Goal: Transaction & Acquisition: Book appointment/travel/reservation

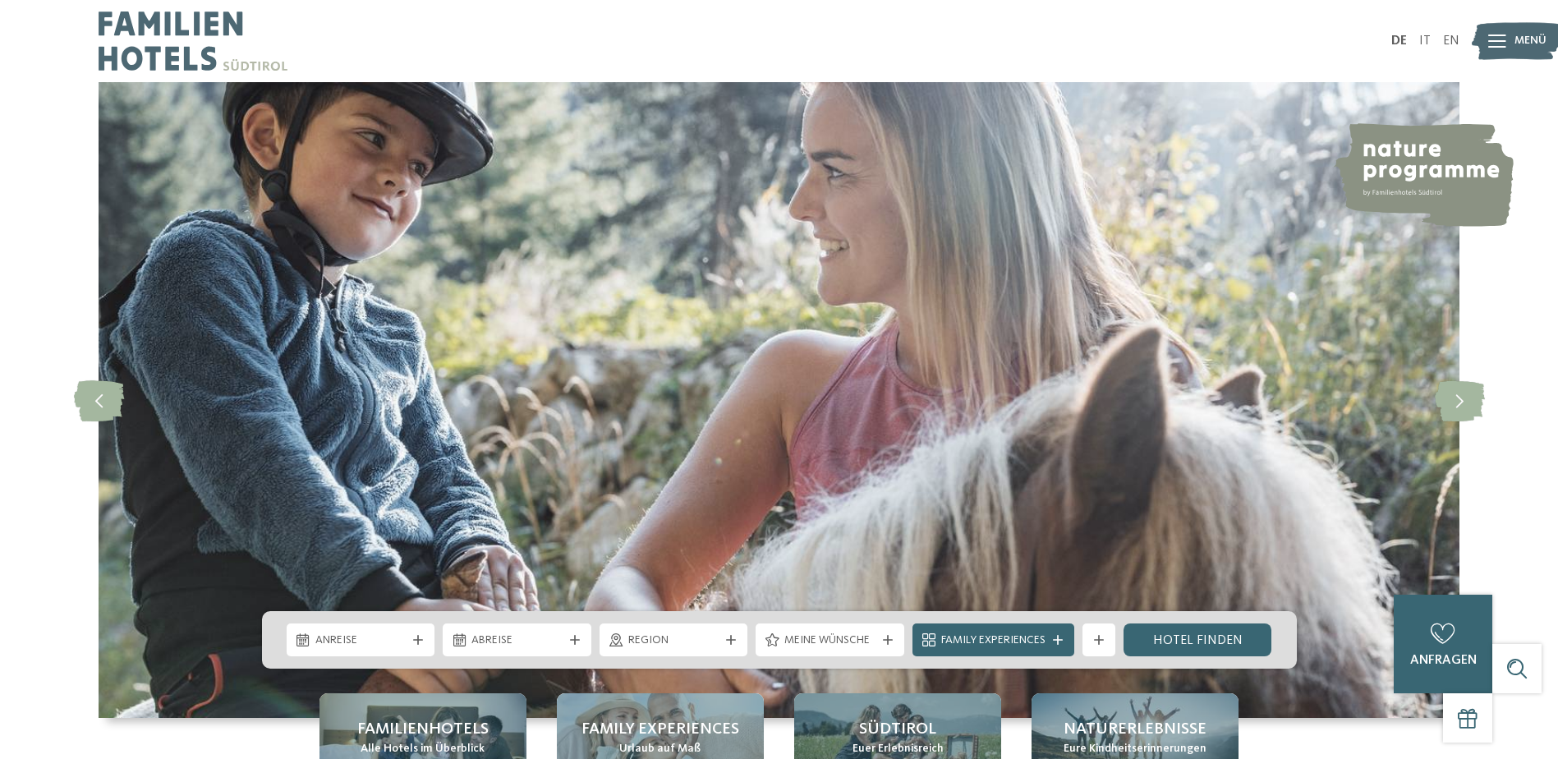
click at [1491, 50] on div at bounding box center [1497, 41] width 18 height 41
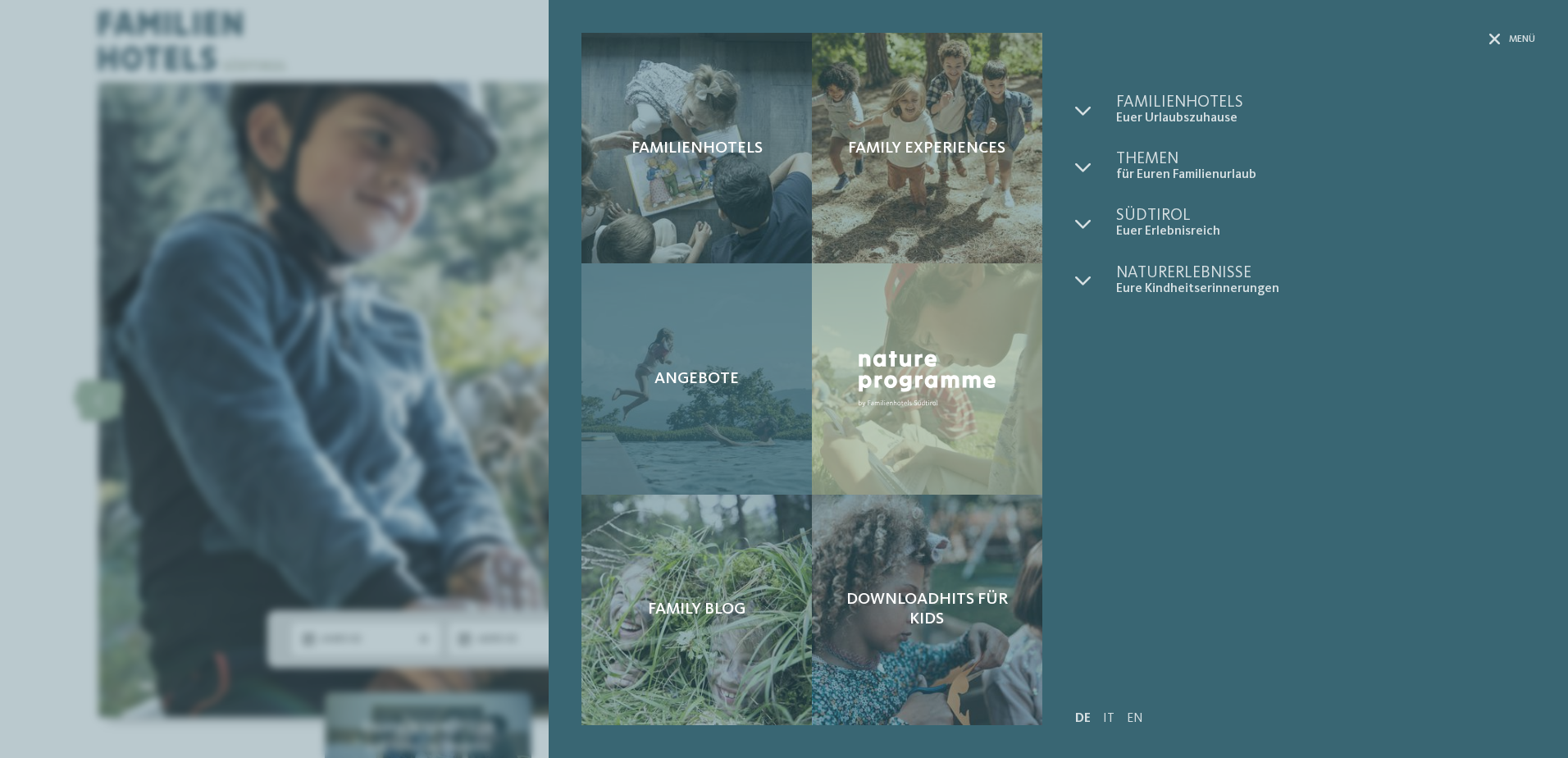
click at [742, 358] on div "Angebote" at bounding box center [696, 379] width 231 height 231
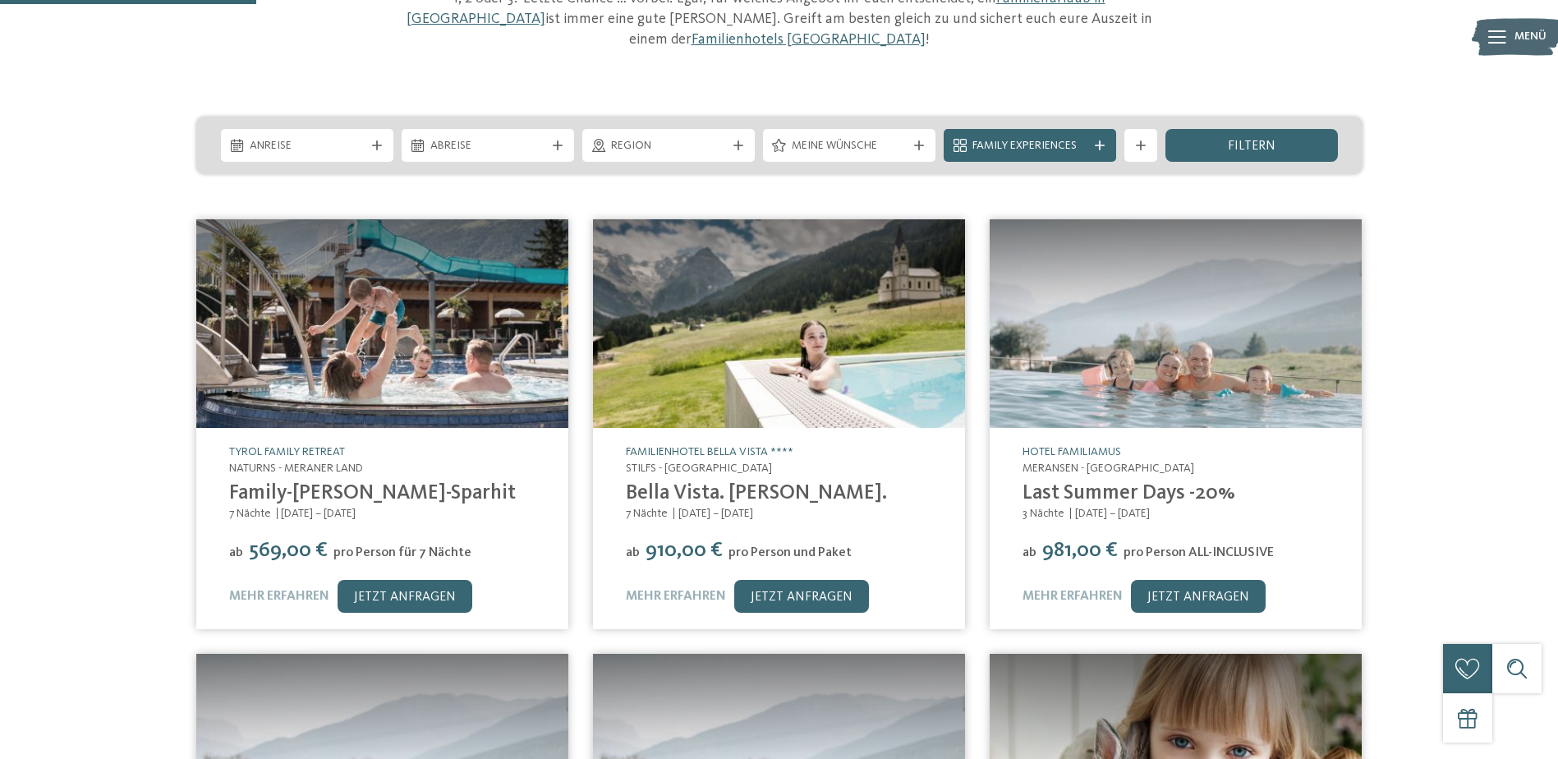
click at [415, 483] on link "Family-Sommer-Sparhit" at bounding box center [372, 493] width 287 height 21
click at [753, 385] on img at bounding box center [779, 323] width 372 height 209
click at [1130, 377] on img at bounding box center [1176, 323] width 372 height 209
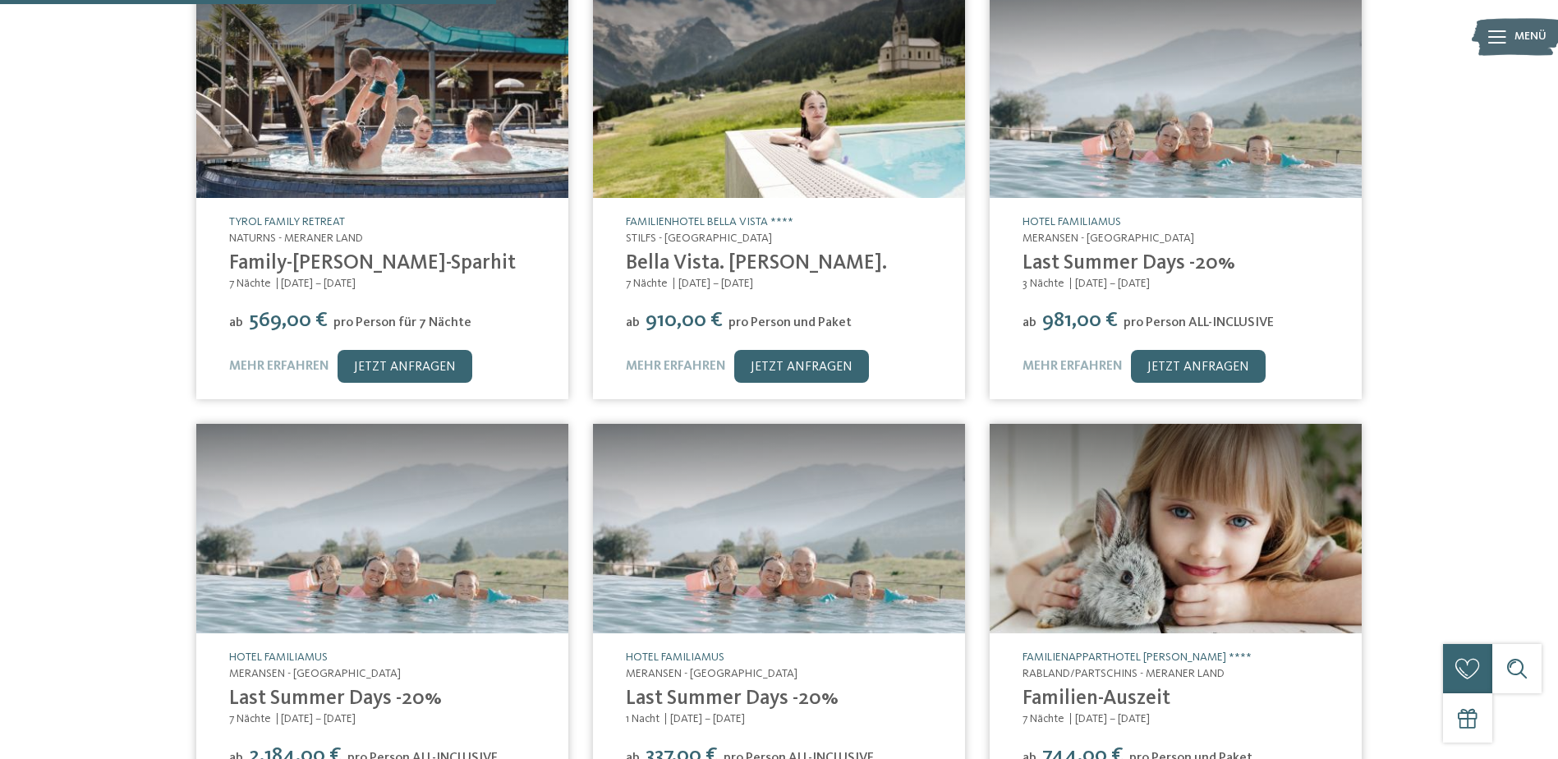
scroll to position [493, 0]
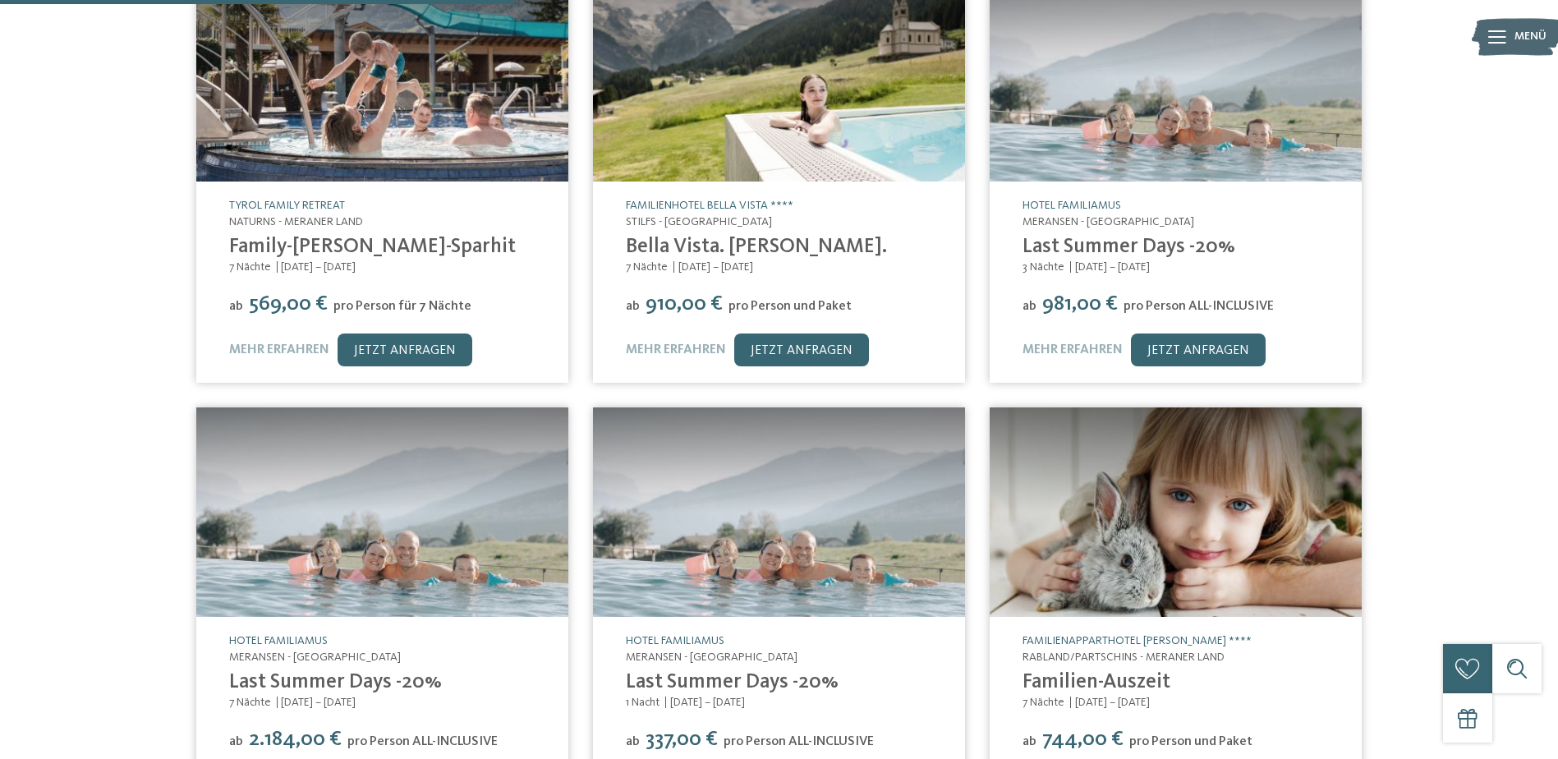
click at [448, 558] on img at bounding box center [382, 511] width 372 height 209
click at [1178, 0] on div "Kleinen Moment noch – der Inhalt wird geladen … Derzeit sind keine Einträge vor…" at bounding box center [779, 0] width 1558 height 0
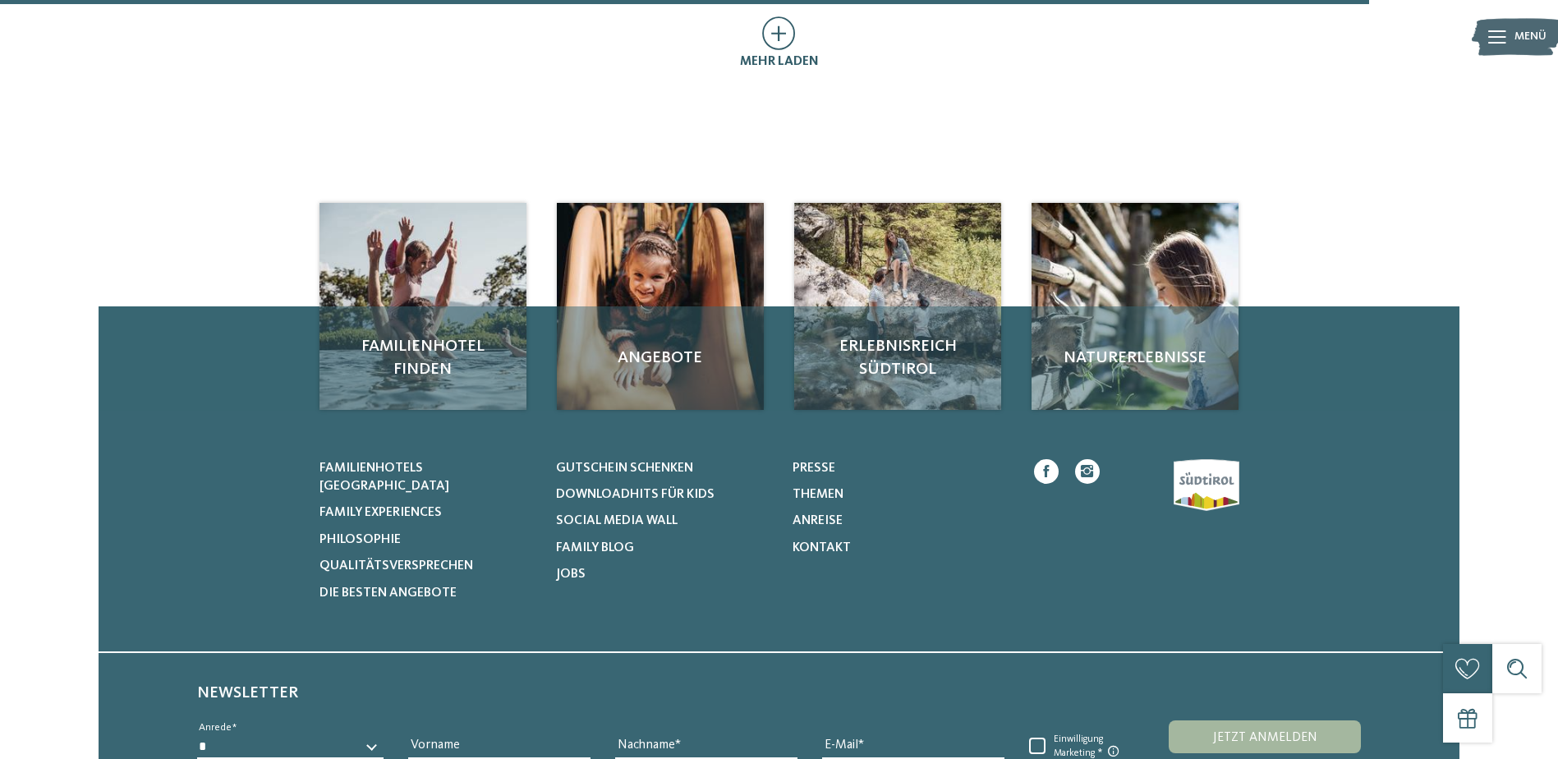
click at [789, 29] on icon at bounding box center [779, 33] width 34 height 34
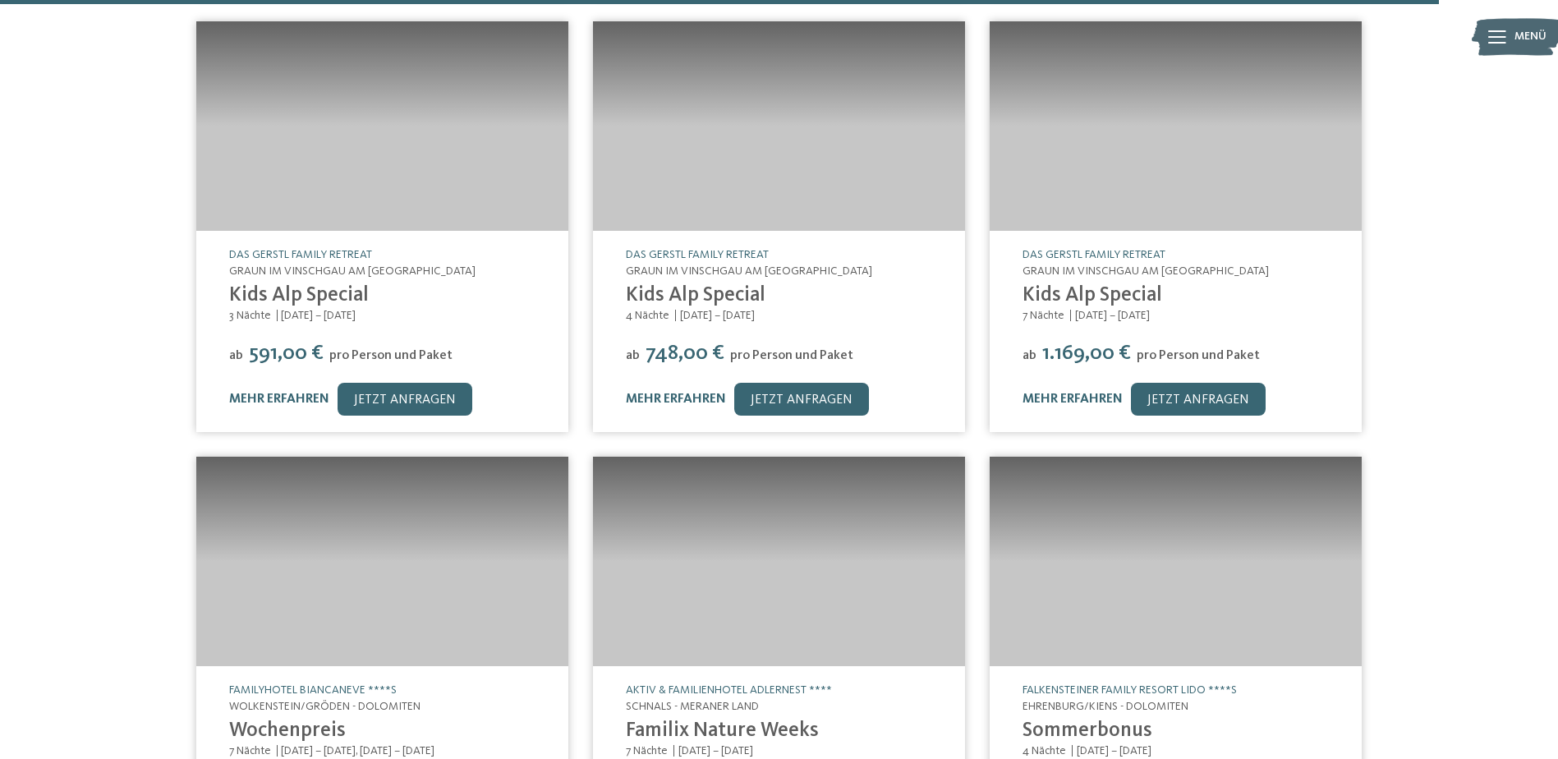
scroll to position [2184, 0]
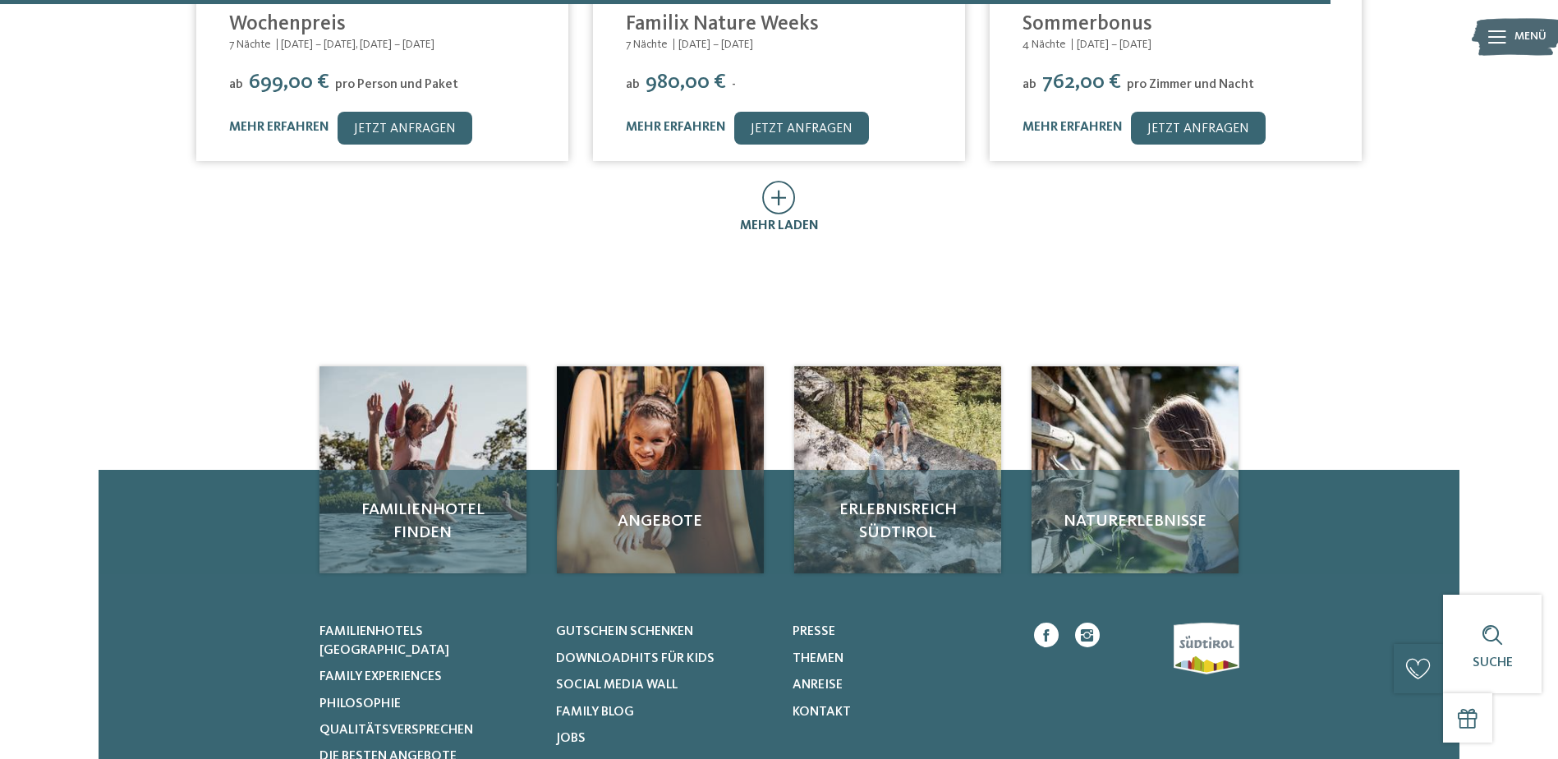
click at [781, 181] on icon at bounding box center [779, 198] width 34 height 34
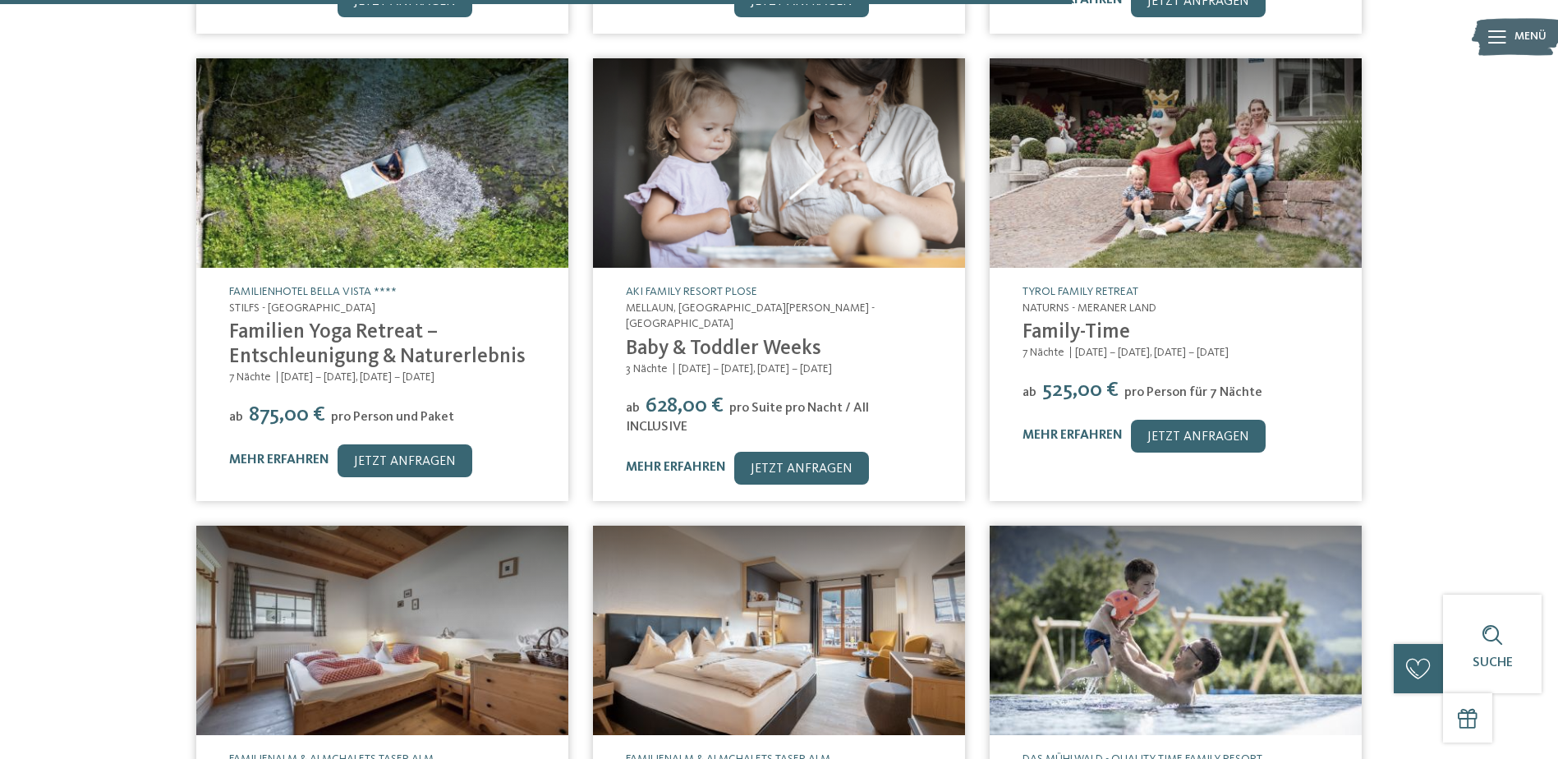
scroll to position [2267, 0]
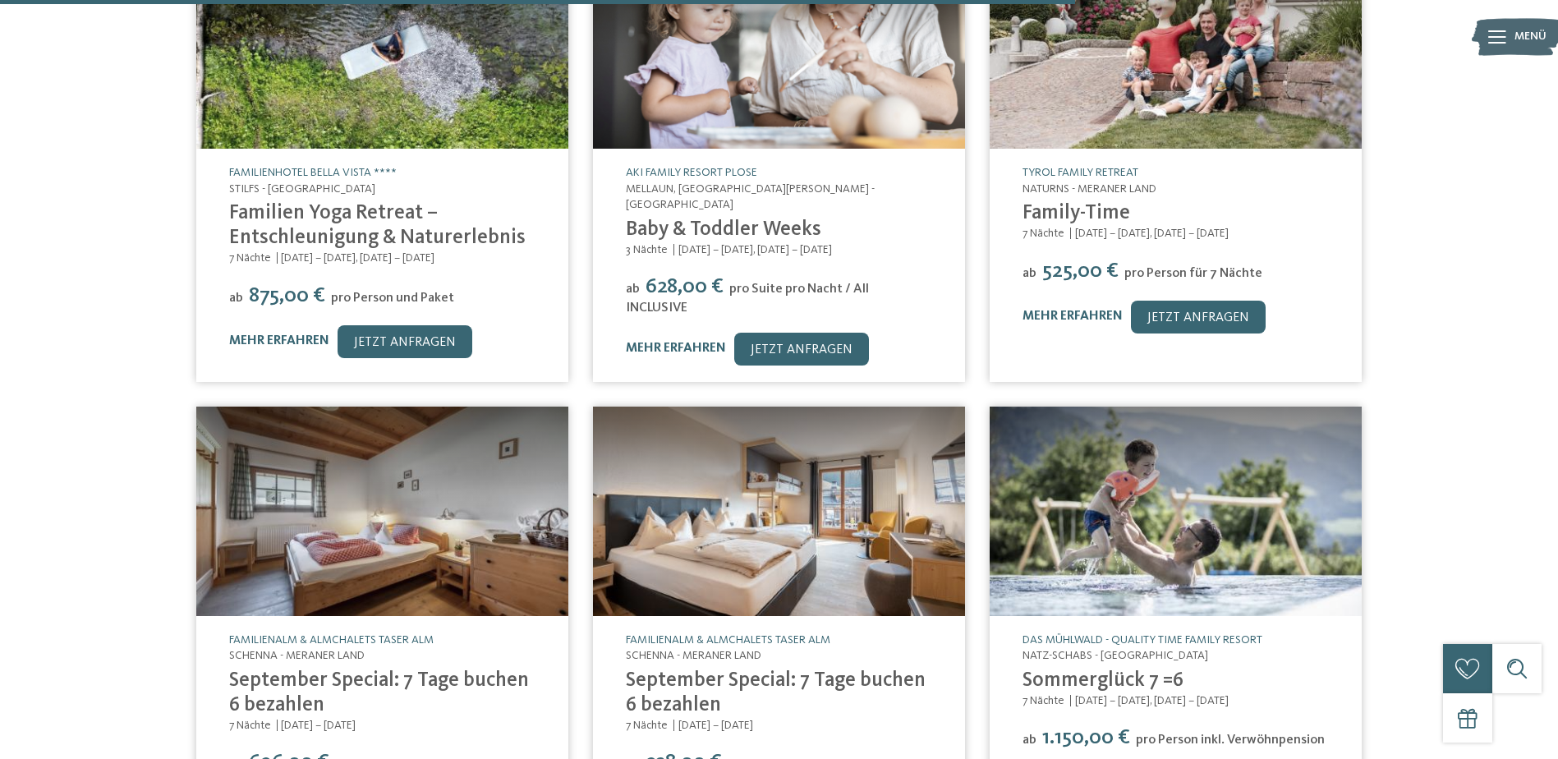
click at [337, 534] on img at bounding box center [382, 511] width 372 height 209
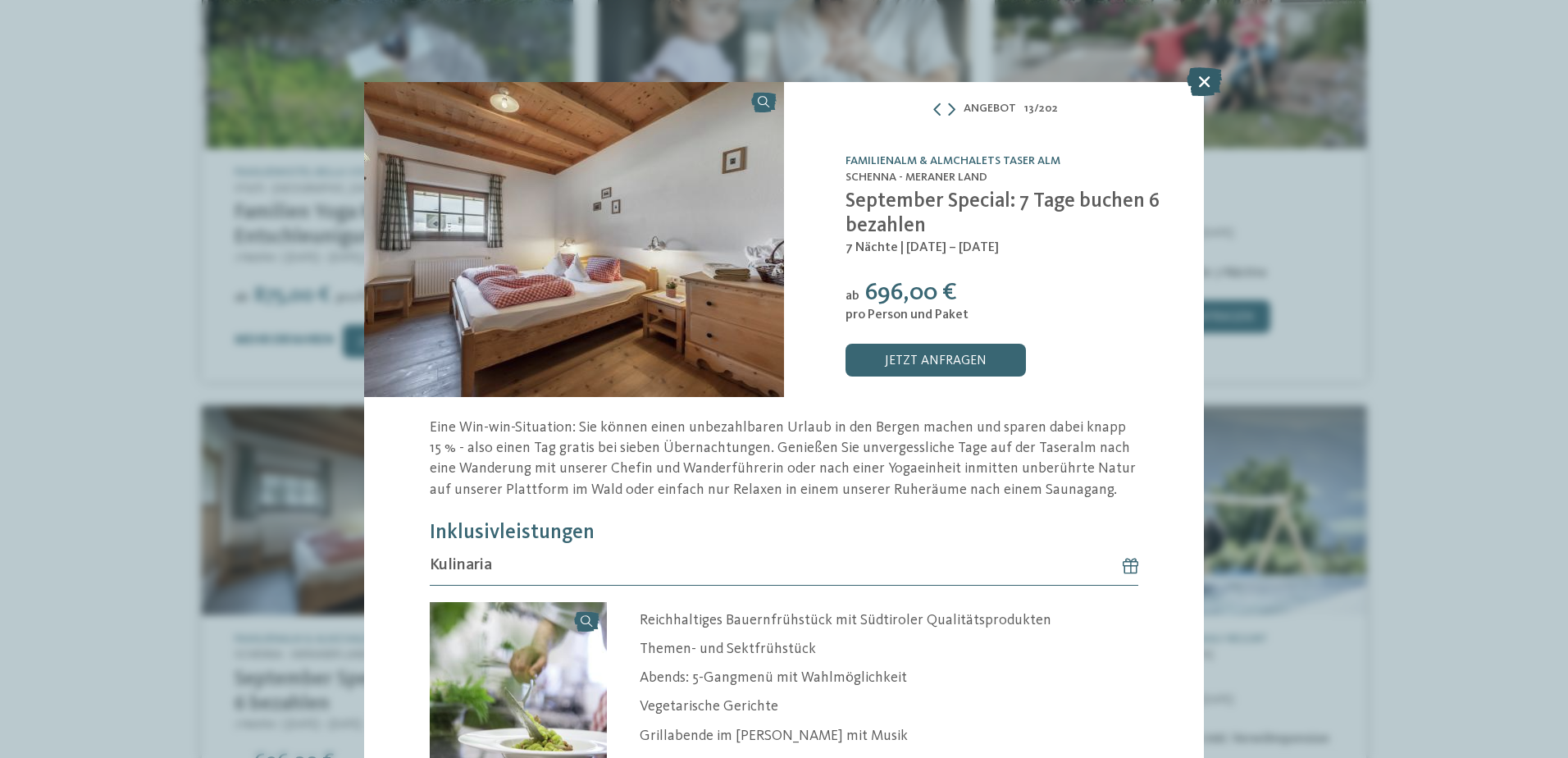
click at [1205, 76] on icon at bounding box center [1203, 81] width 35 height 29
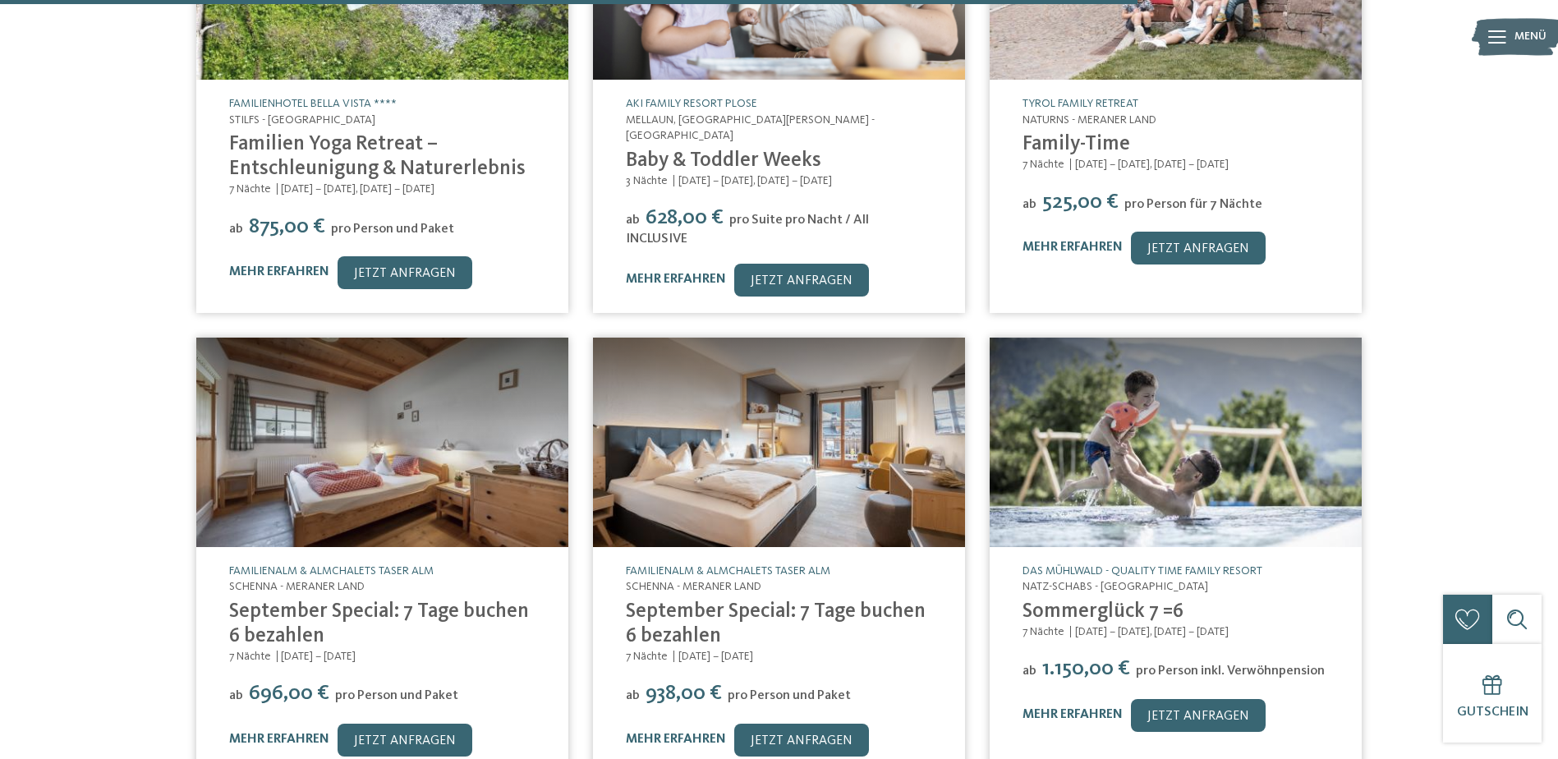
scroll to position [2431, 0]
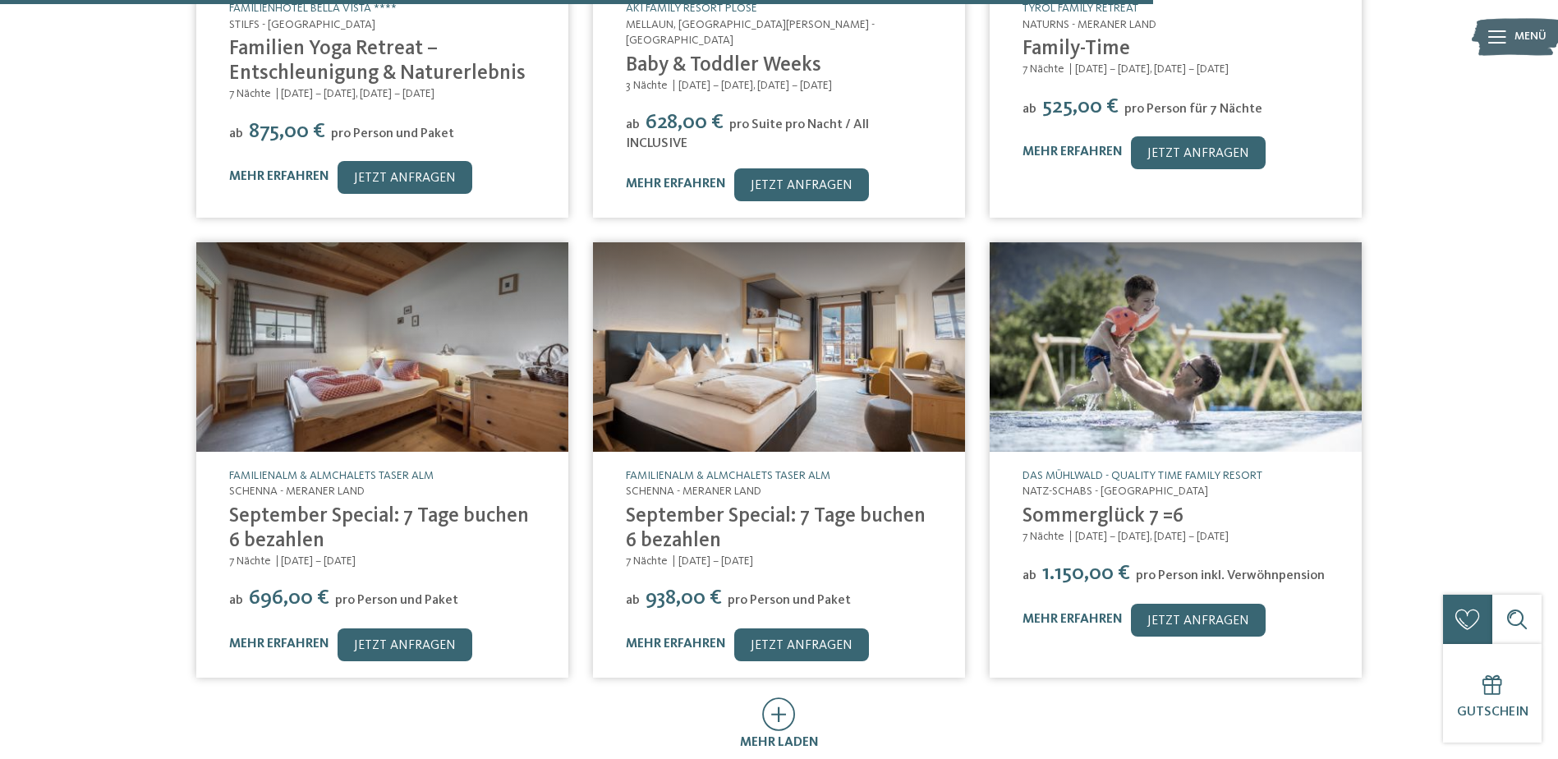
click at [810, 373] on img at bounding box center [779, 346] width 372 height 209
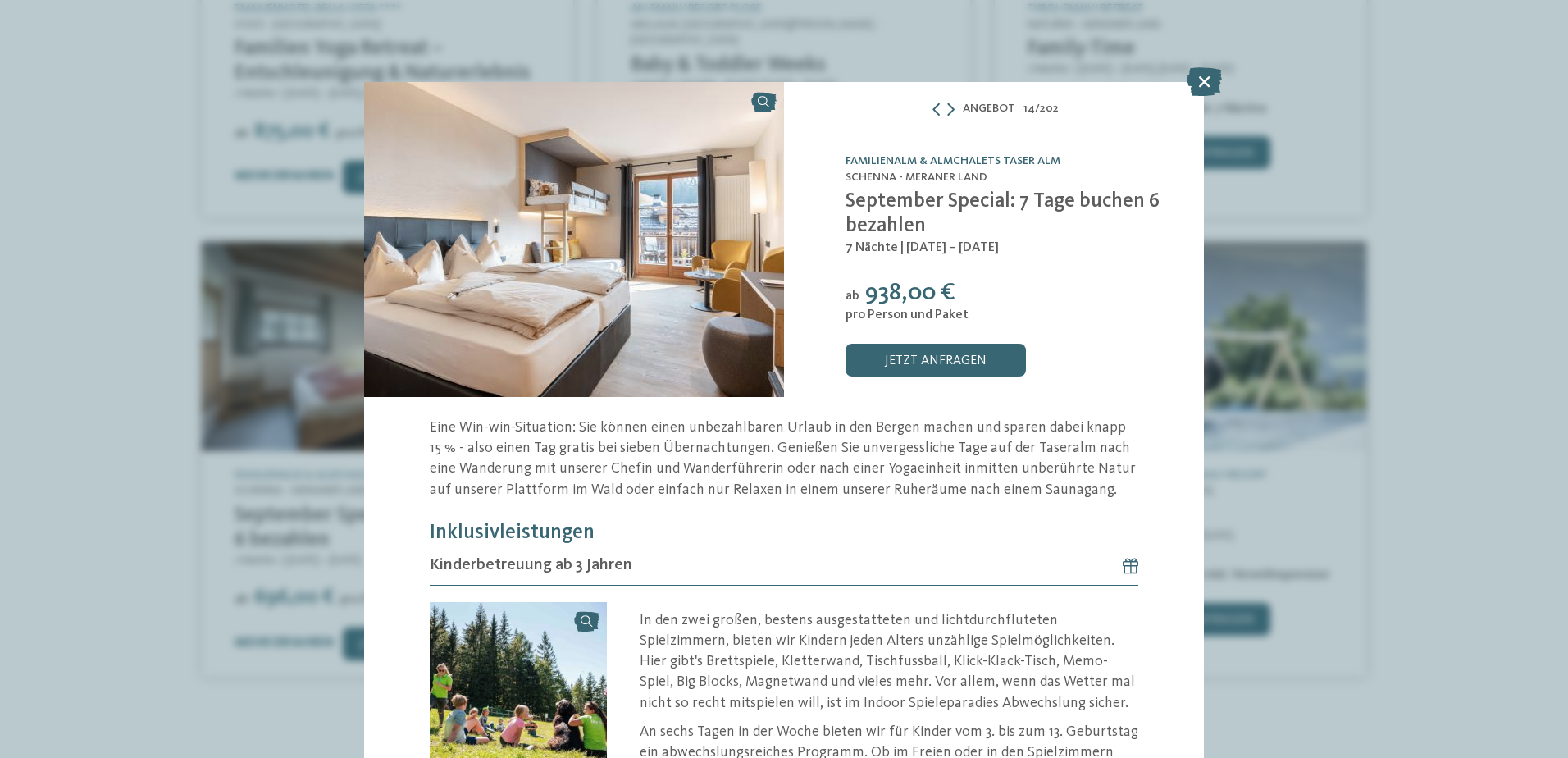
drag, startPoint x: 1324, startPoint y: 399, endPoint x: 1300, endPoint y: 405, distance: 24.7
click at [1324, 399] on div "Angebot 14 / 202 slide 14 of 202" at bounding box center [784, 379] width 1568 height 758
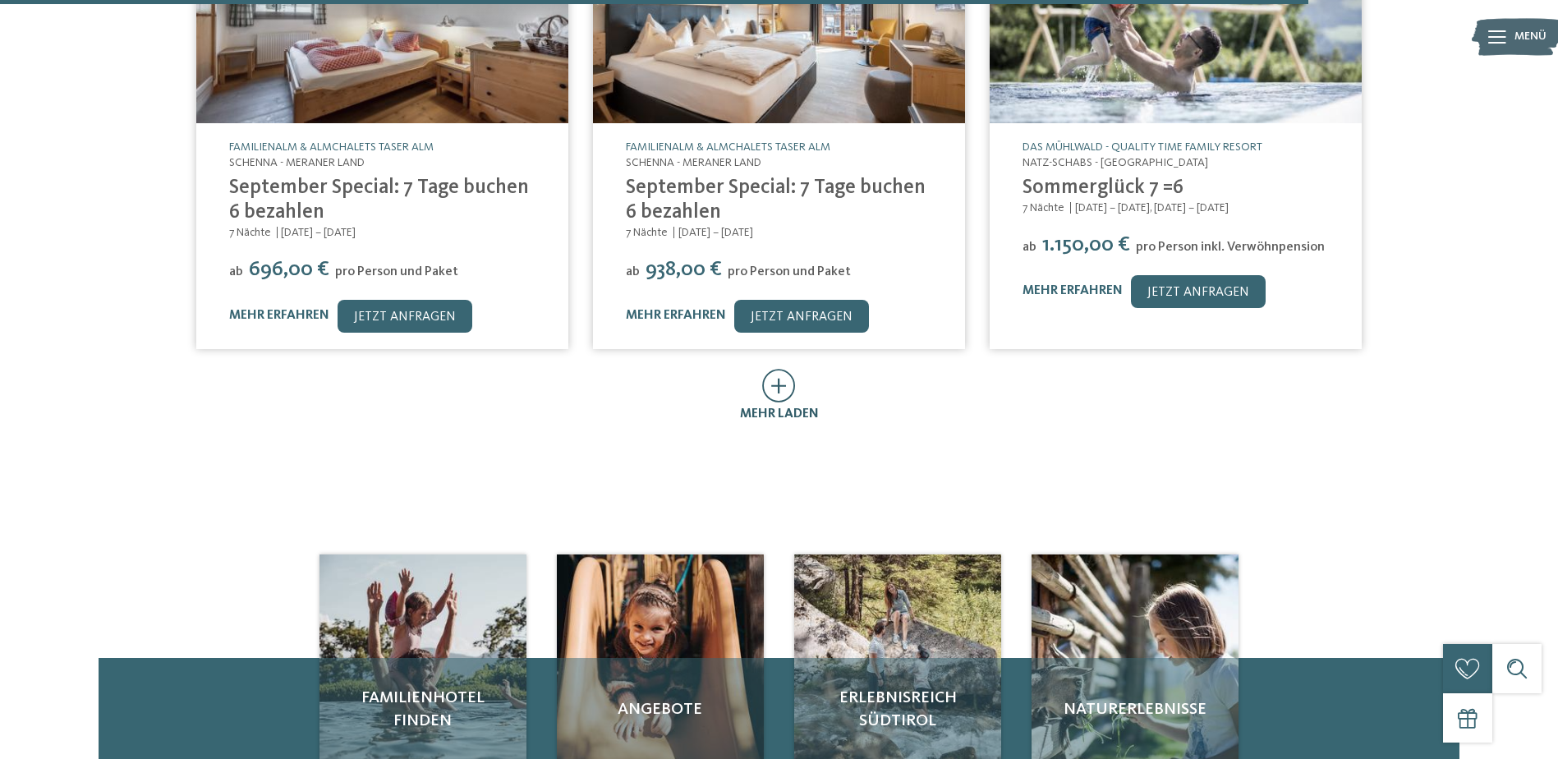
click at [791, 369] on icon at bounding box center [779, 386] width 34 height 34
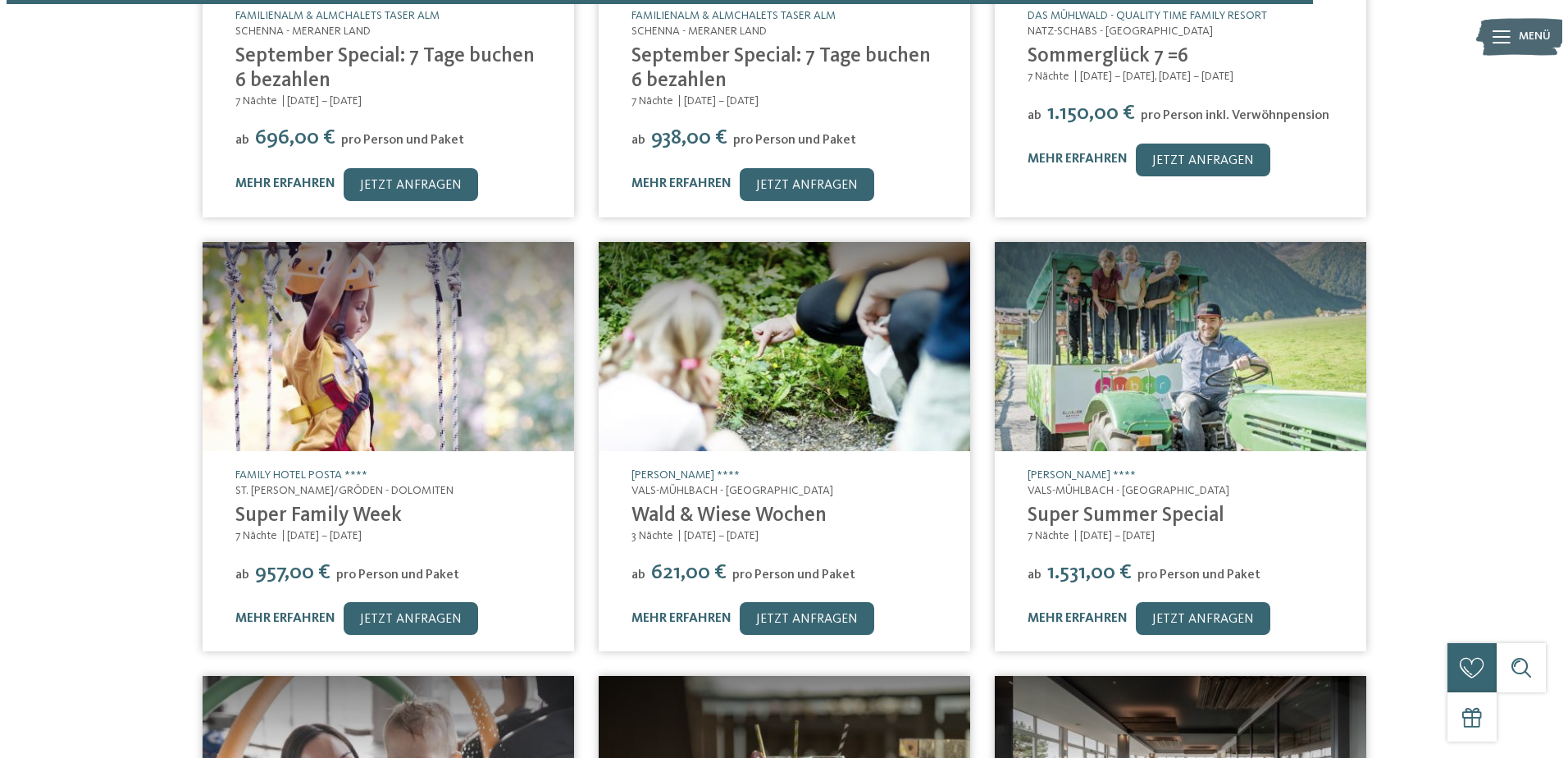
scroll to position [3166, 0]
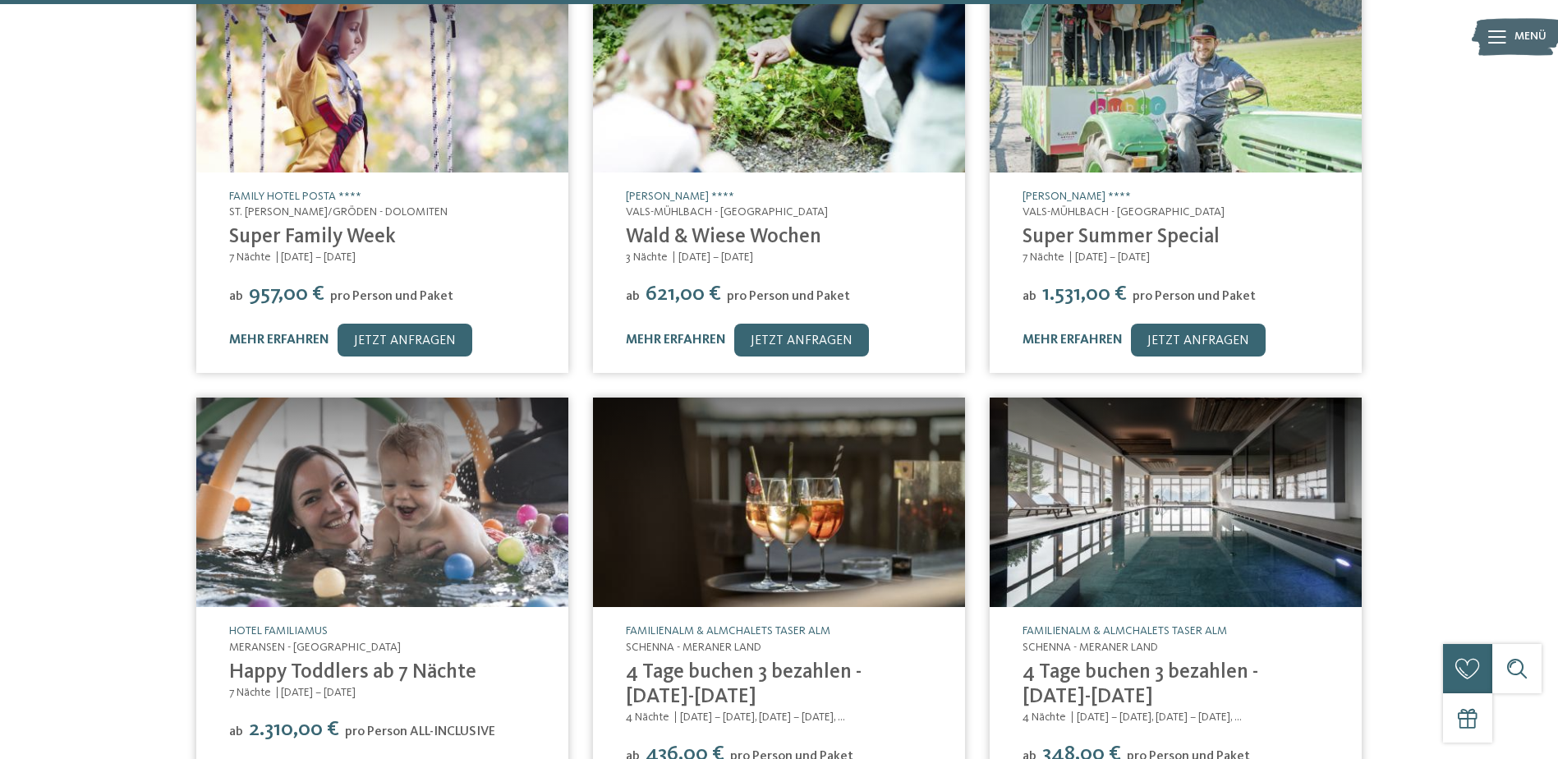
click at [848, 109] on img at bounding box center [779, 67] width 372 height 209
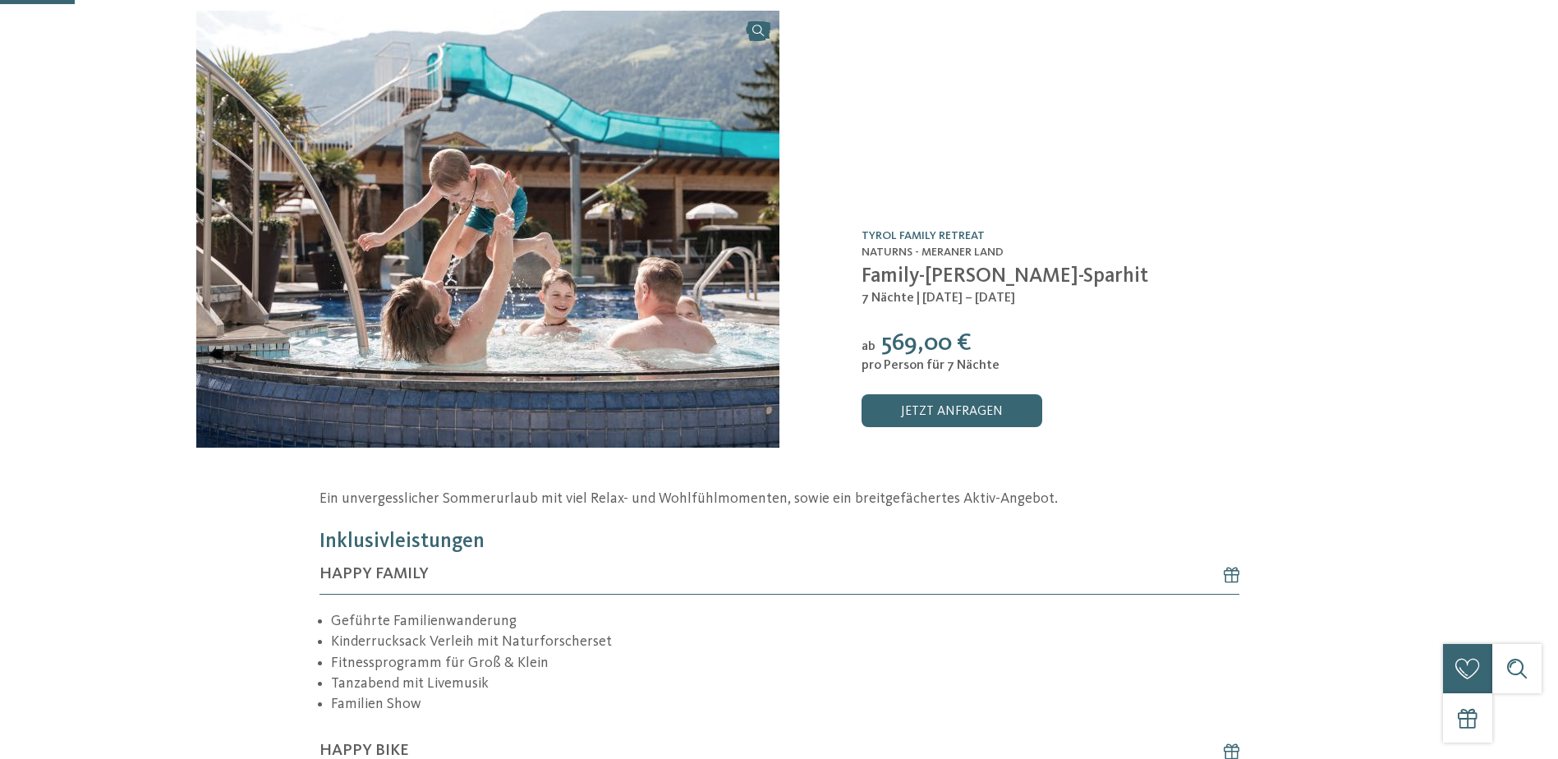
scroll to position [164, 0]
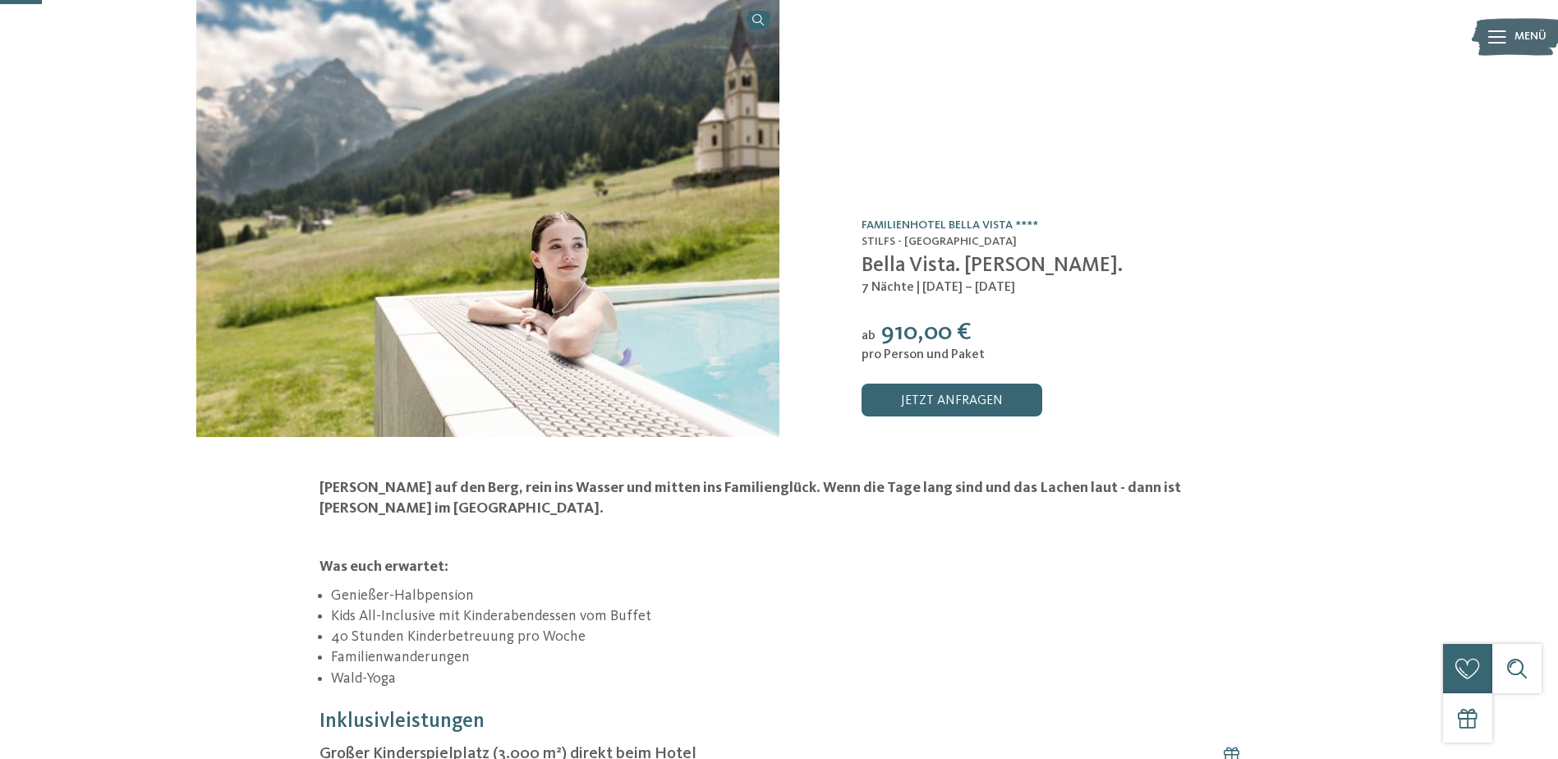
click at [351, 606] on li "Kids All-Inclusive mit Kinderabendessen vom Buffet" at bounding box center [784, 616] width 907 height 21
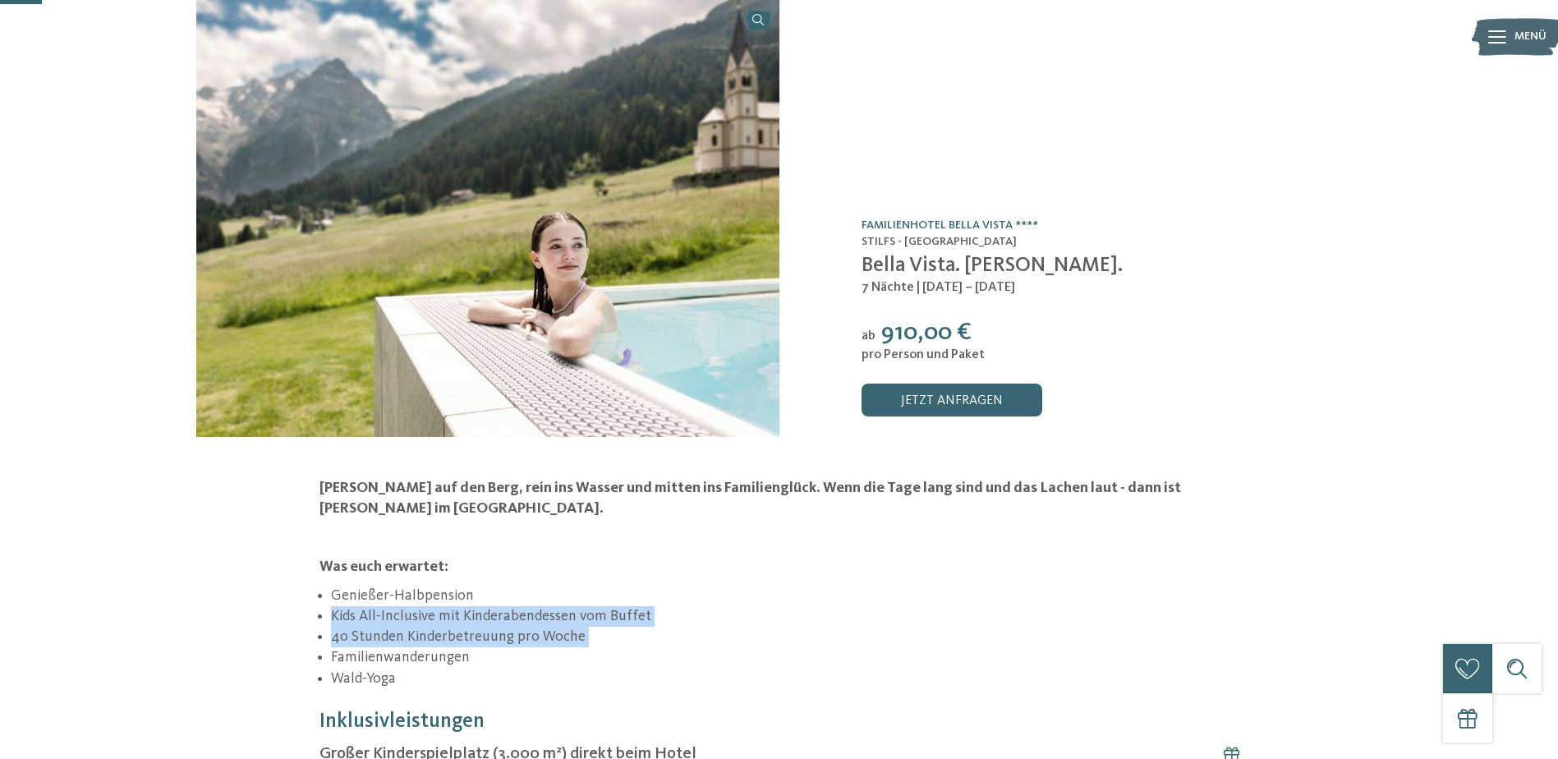
drag, startPoint x: 319, startPoint y: 610, endPoint x: 326, endPoint y: 593, distance: 18.5
click at [326, 592] on ul "Genießer-Halbpension Kids All-Inclusive mit Kinderabendessen vom Buffet 40 Stun…" at bounding box center [779, 637] width 920 height 103
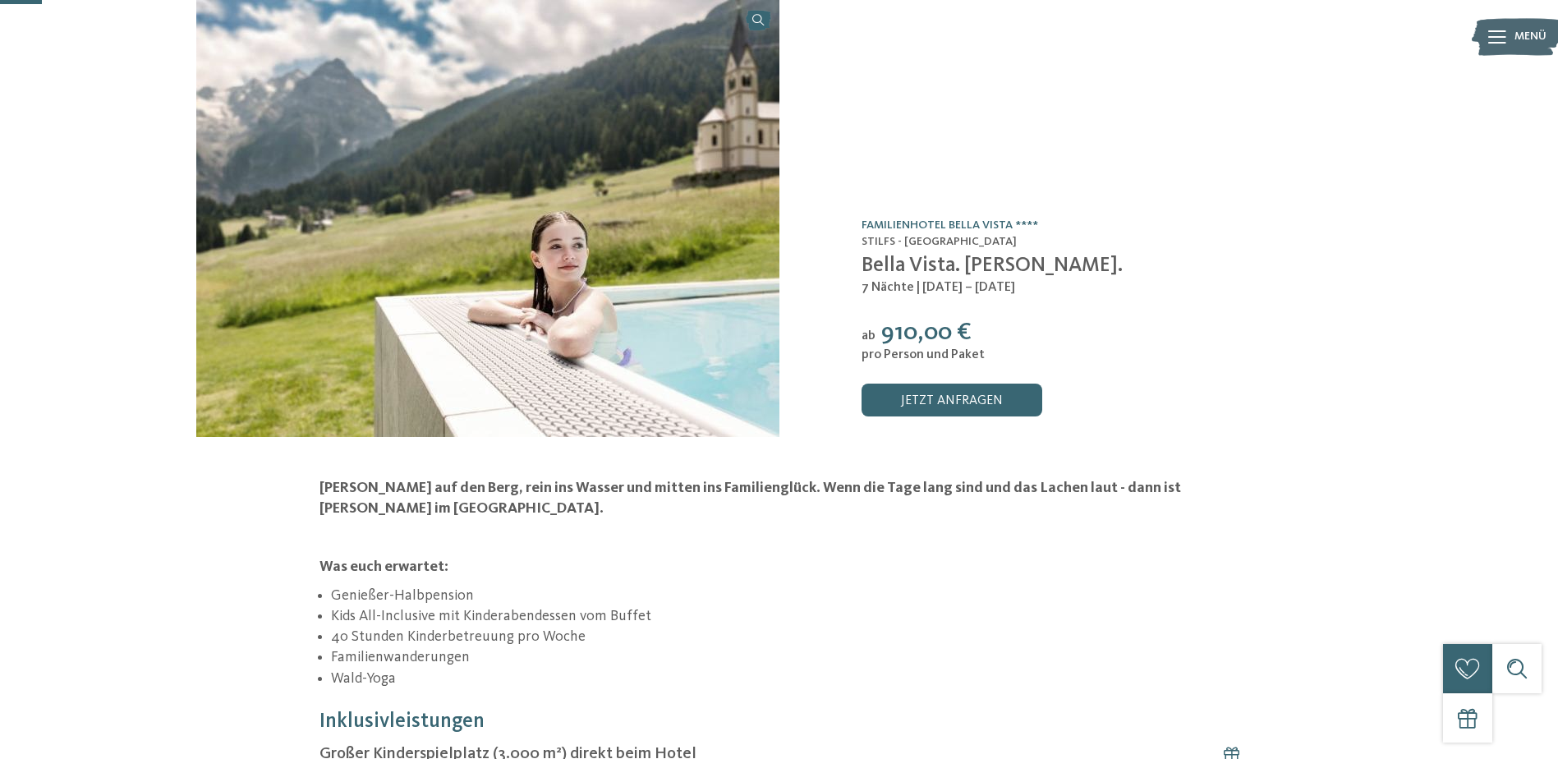
drag, startPoint x: 326, startPoint y: 593, endPoint x: 283, endPoint y: 547, distance: 62.8
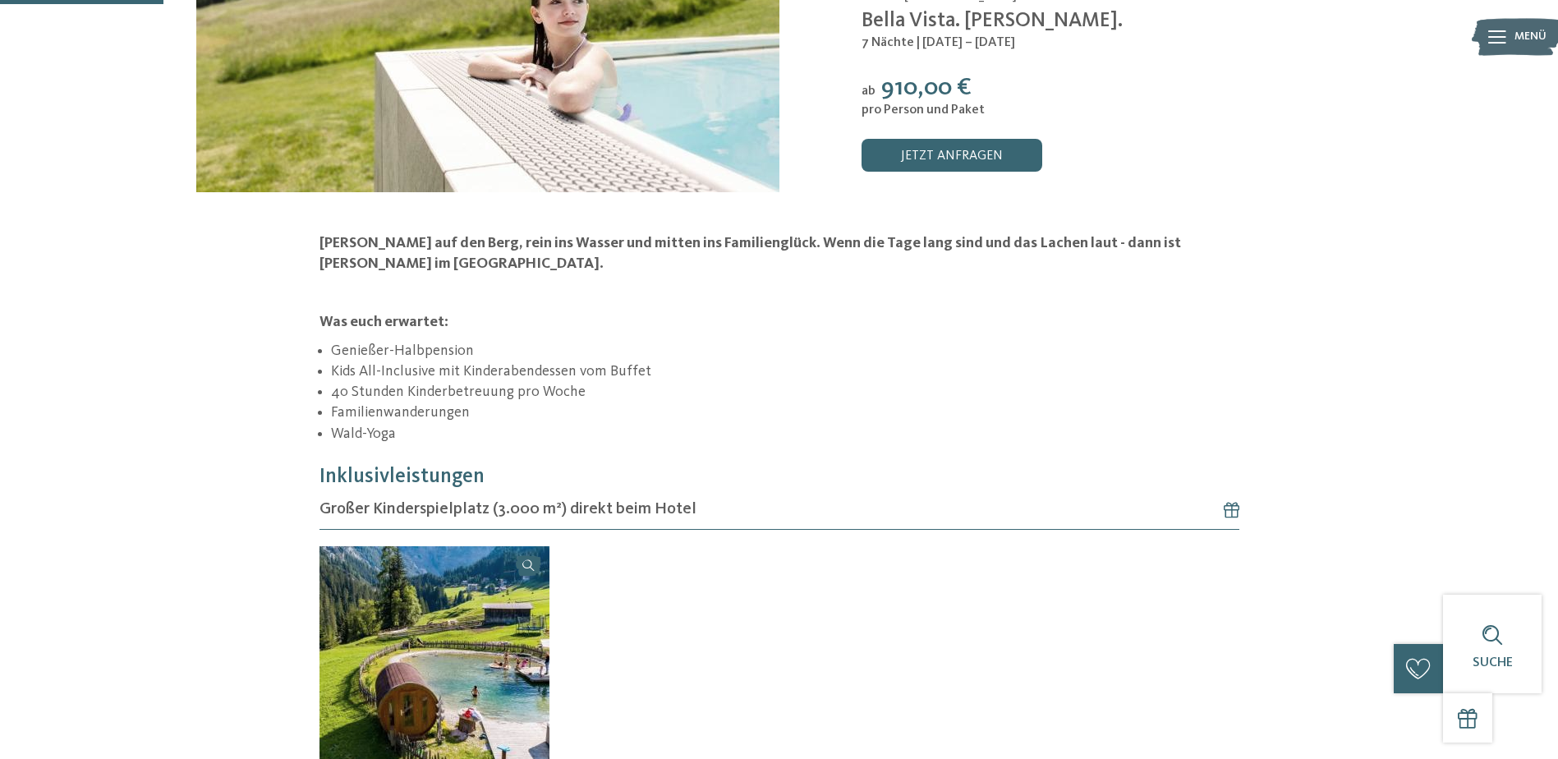
scroll to position [328, 0]
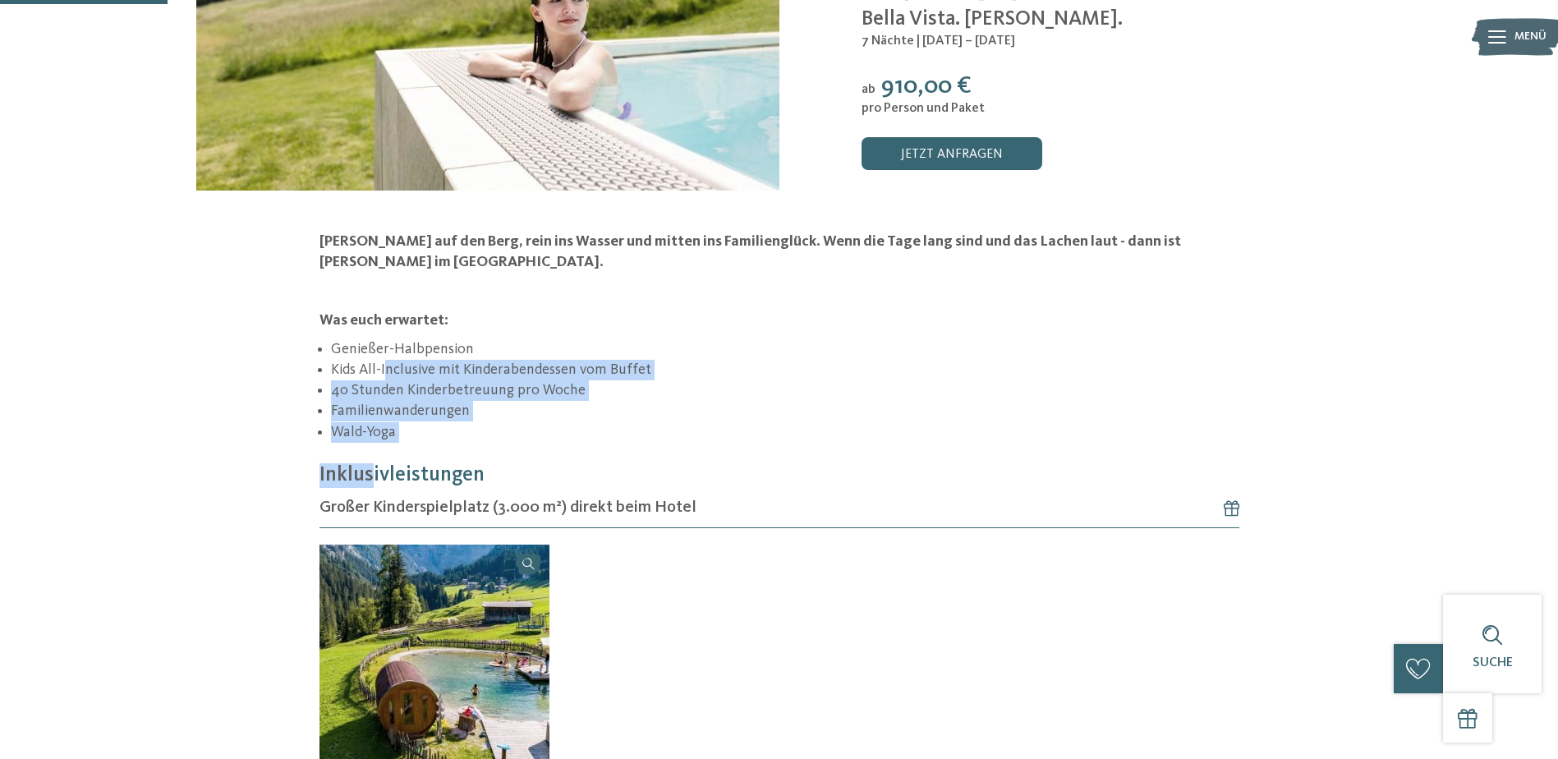
drag, startPoint x: 379, startPoint y: 385, endPoint x: 369, endPoint y: 426, distance: 42.4
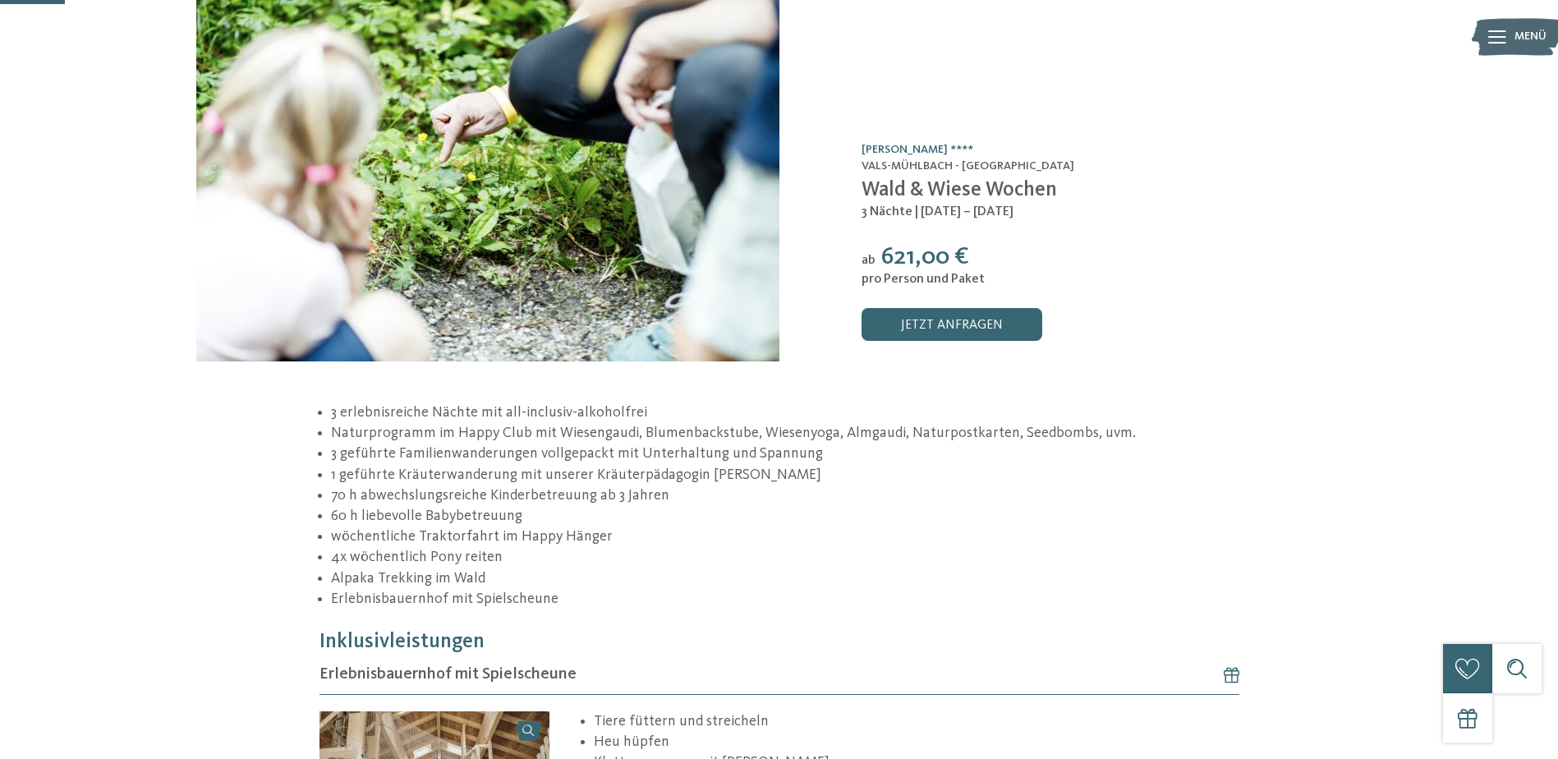
scroll to position [164, 0]
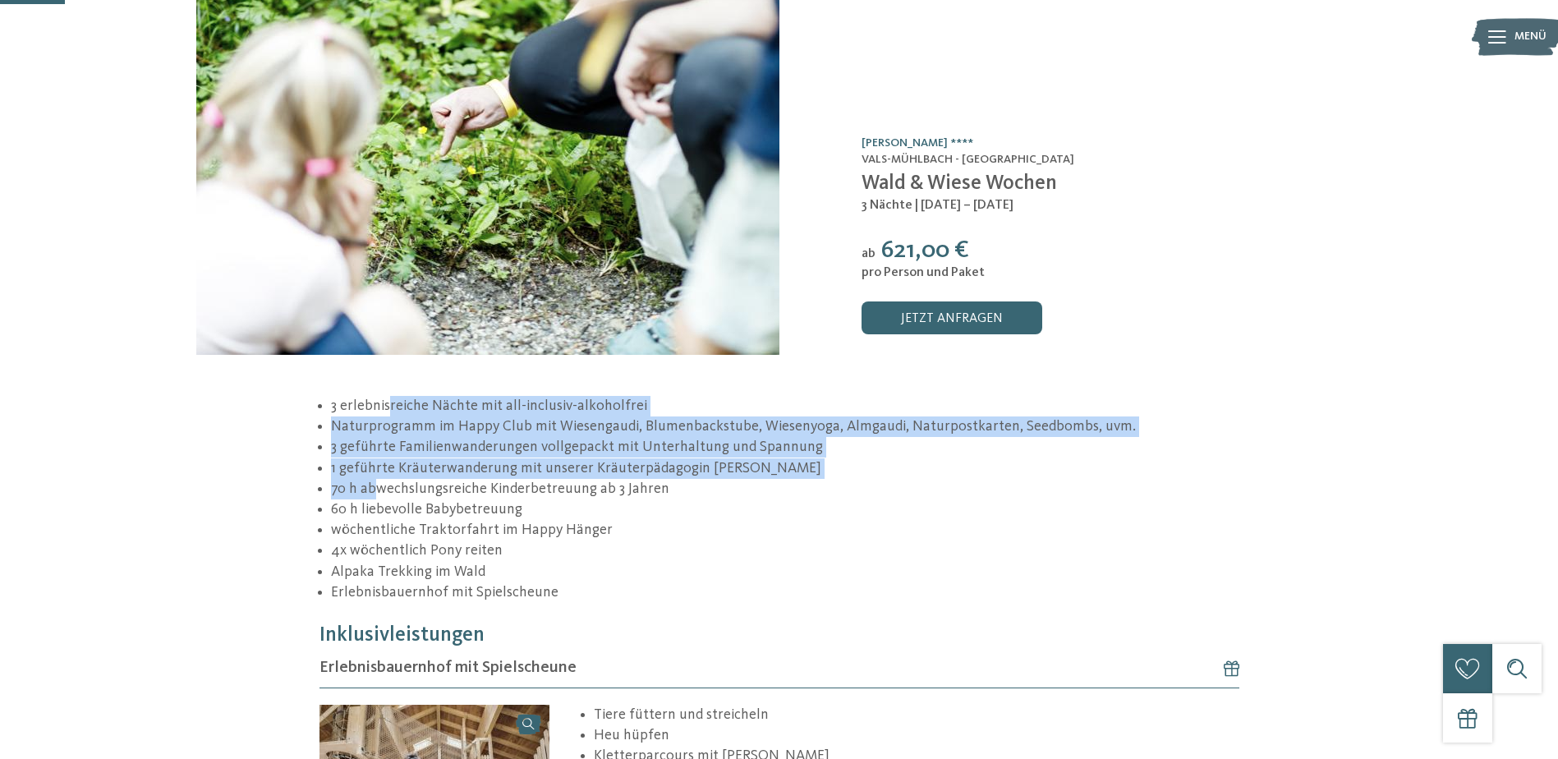
drag, startPoint x: 379, startPoint y: 434, endPoint x: 374, endPoint y: 486, distance: 52.7
click at [374, 486] on ul "3 erlebnisreiche Nächte mit all-inclusiv-alkoholfrei Naturprogramm im Happy Clu…" at bounding box center [779, 499] width 920 height 207
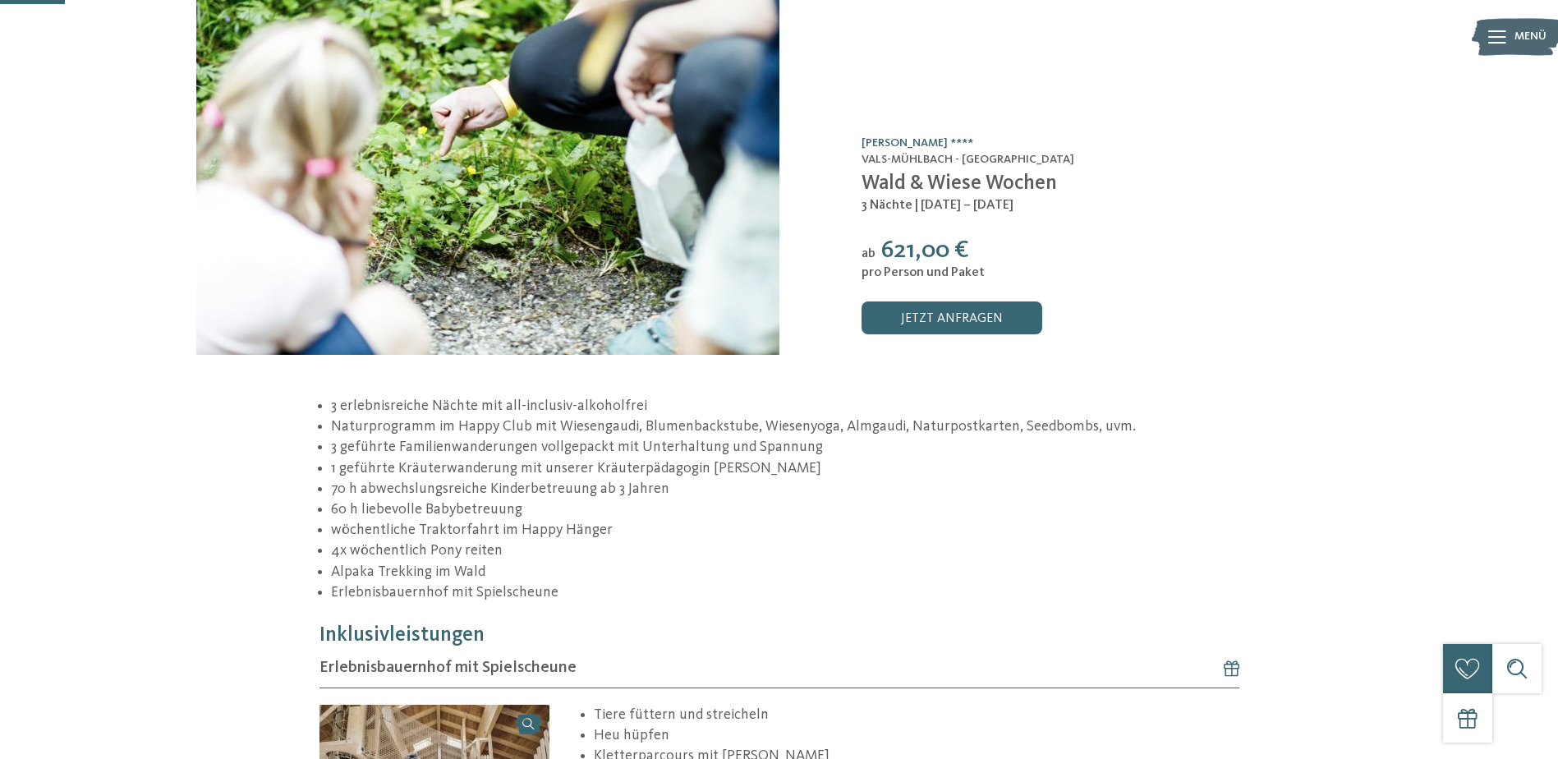
drag, startPoint x: 374, startPoint y: 486, endPoint x: 444, endPoint y: 558, distance: 99.9
click at [444, 558] on li "4x wöchentlich Pony reiten" at bounding box center [784, 550] width 907 height 21
